Goal: Navigation & Orientation: Find specific page/section

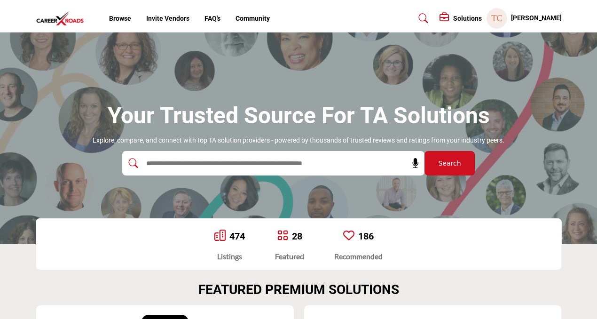
click at [507, 19] on profile-featured-9d57d186-dcdc-4fd1-8698-ebbedcf867ab "Show hide supplier dropdown" at bounding box center [497, 18] width 21 height 21
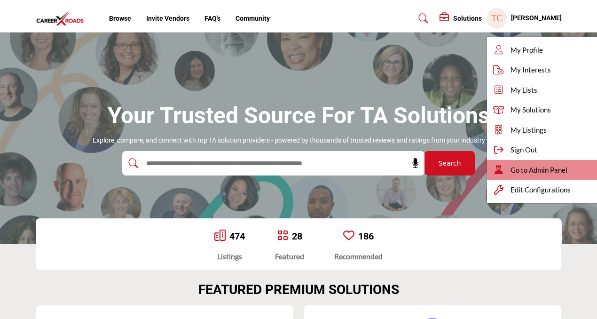
click at [547, 167] on span "Go to Admin Panel" at bounding box center [539, 170] width 57 height 11
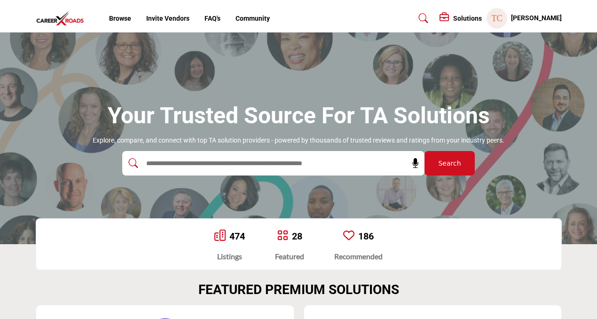
click at [507, 17] on profile-featured-9d57d186-dcdc-4fd1-8698-ebbedcf867ab "Show hide supplier dropdown" at bounding box center [497, 18] width 21 height 21
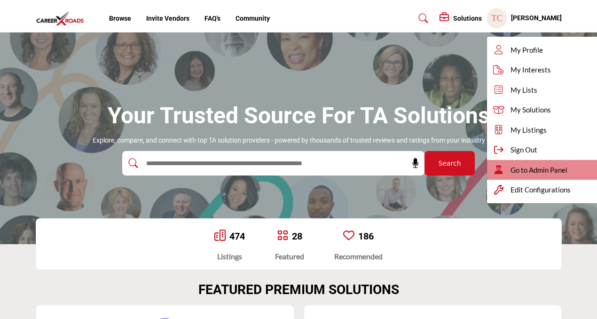
click at [525, 163] on div "Go to Admin Panel" at bounding box center [546, 170] width 118 height 20
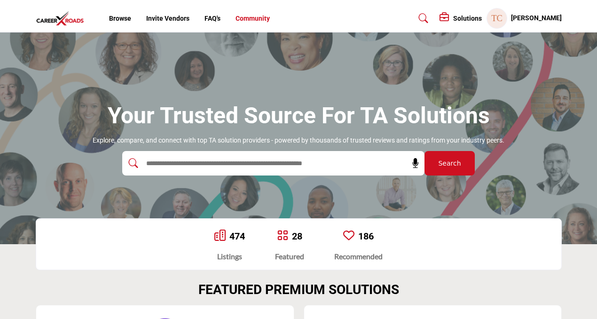
click at [253, 19] on link "Community" at bounding box center [253, 19] width 34 height 8
